Goal: Navigation & Orientation: Find specific page/section

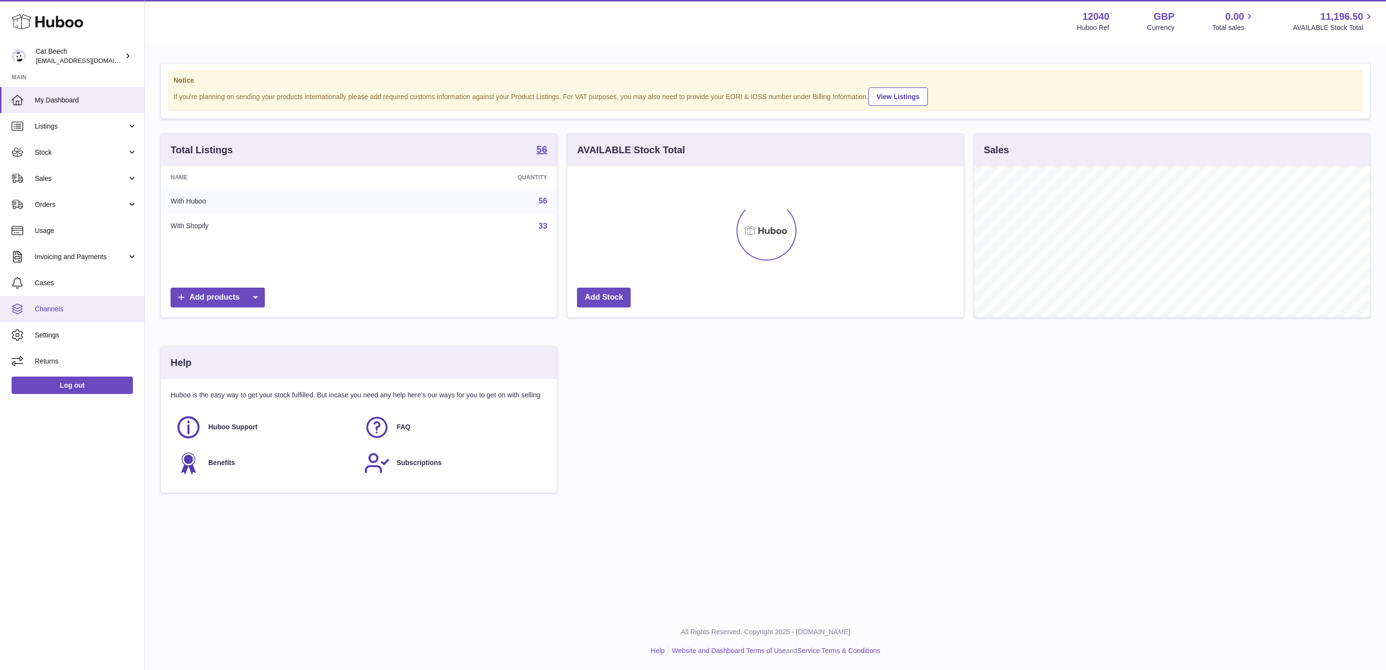
scroll to position [151, 395]
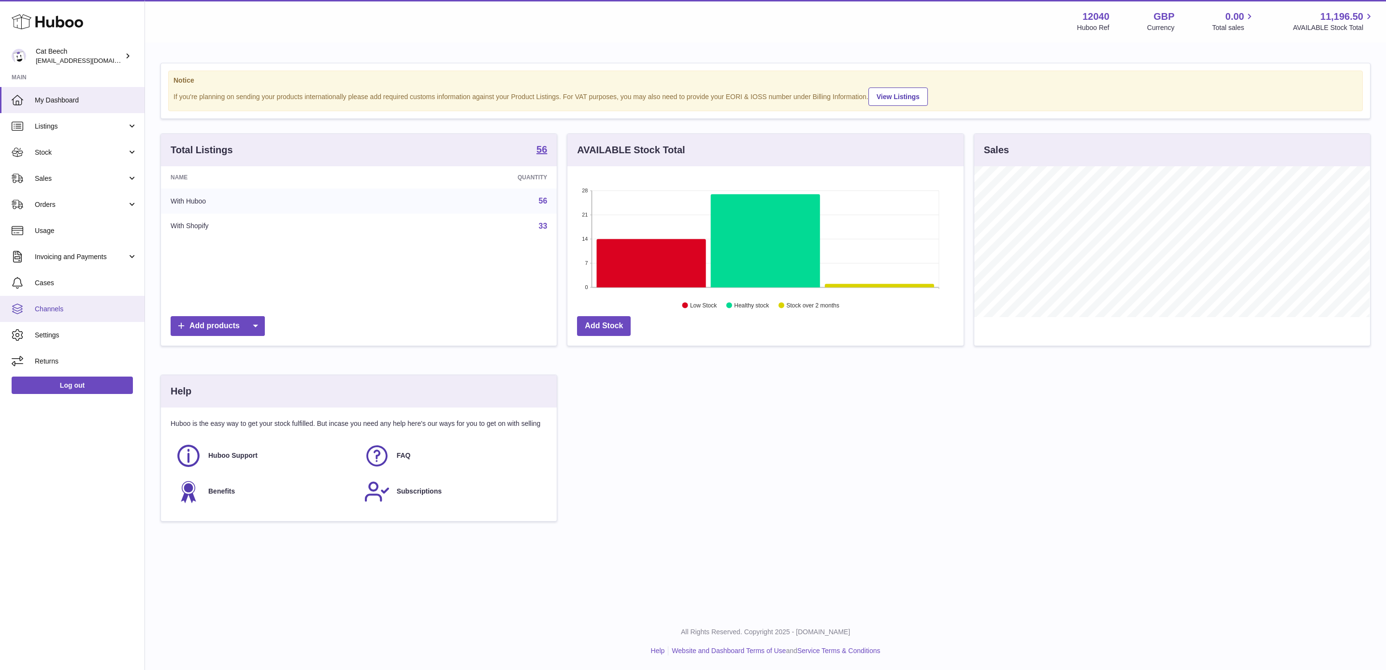
click at [63, 312] on span "Channels" at bounding box center [86, 308] width 102 height 9
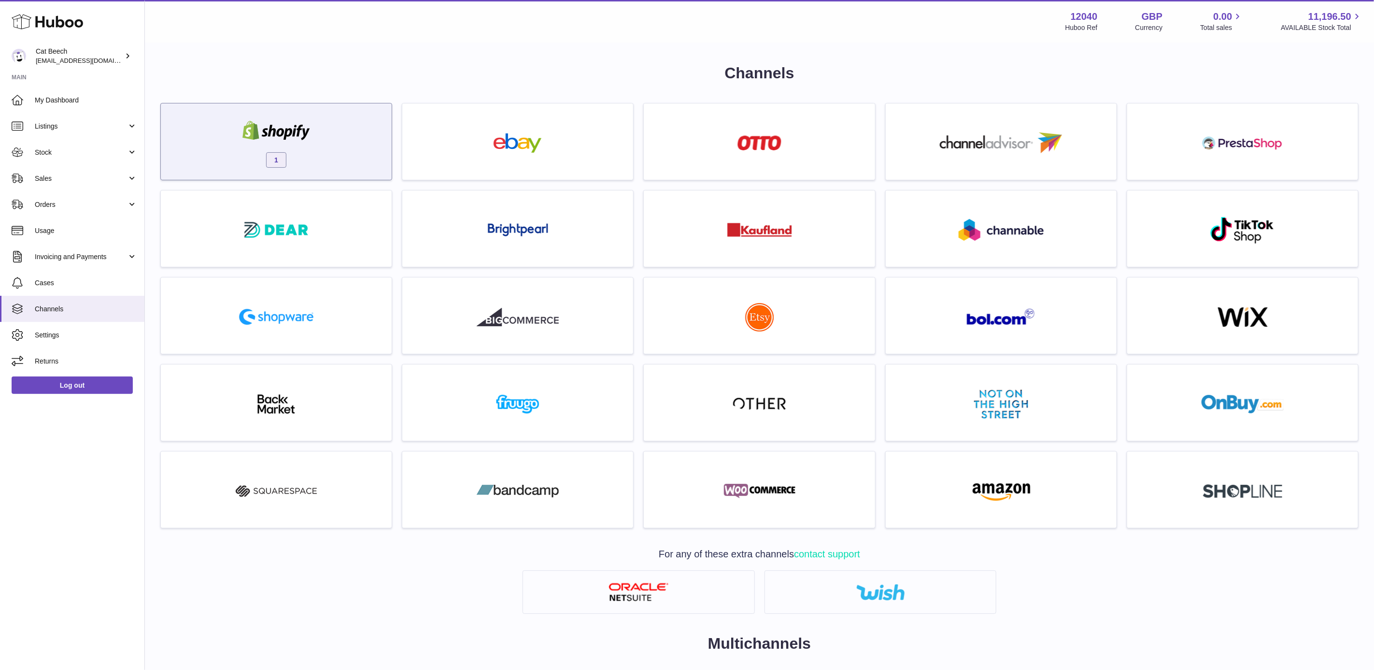
click at [328, 126] on div "1" at bounding box center [276, 144] width 221 height 62
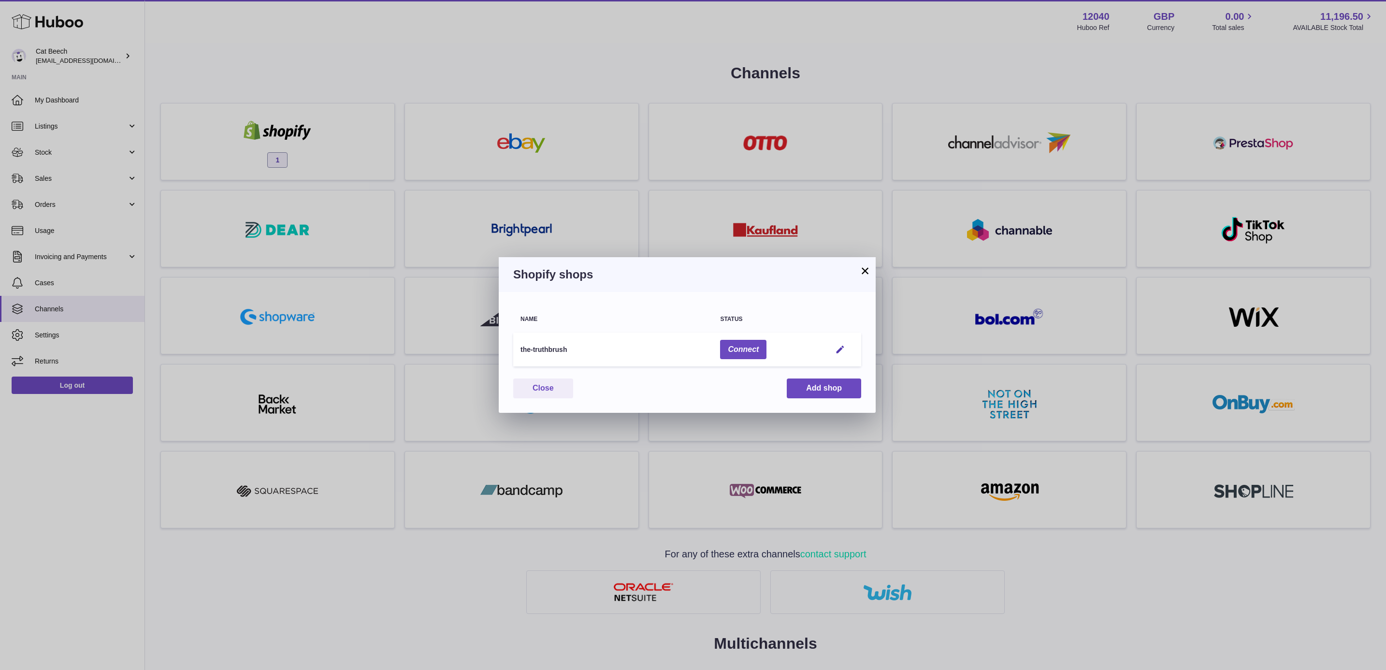
click at [861, 273] on button "×" at bounding box center [865, 271] width 12 height 12
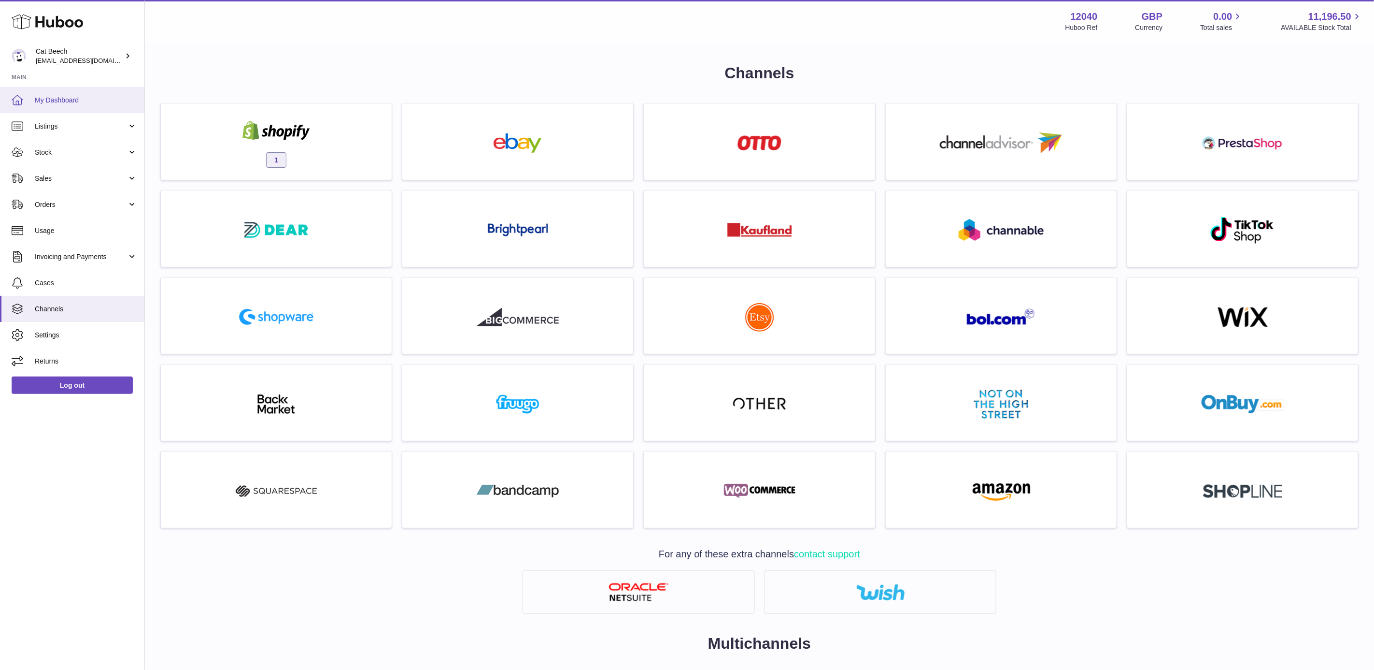
click at [87, 106] on link "My Dashboard" at bounding box center [72, 100] width 144 height 26
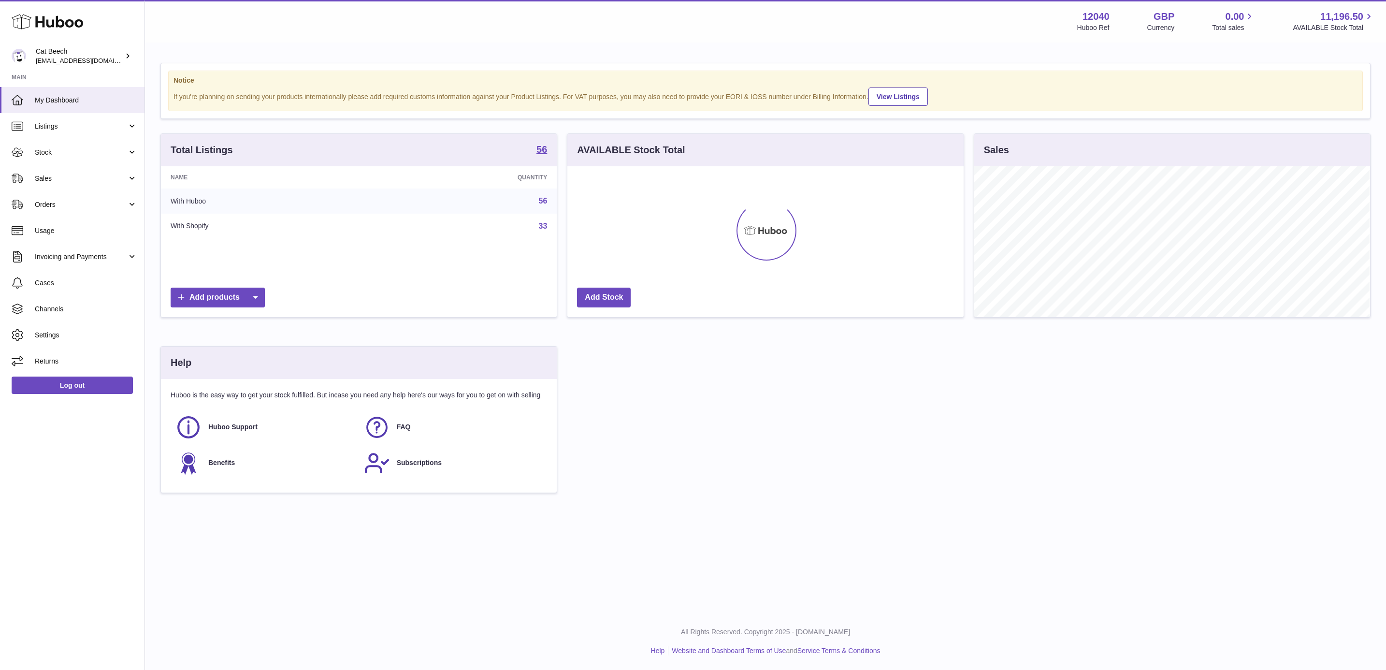
scroll to position [482945, 482700]
